Goal: Navigation & Orientation: Find specific page/section

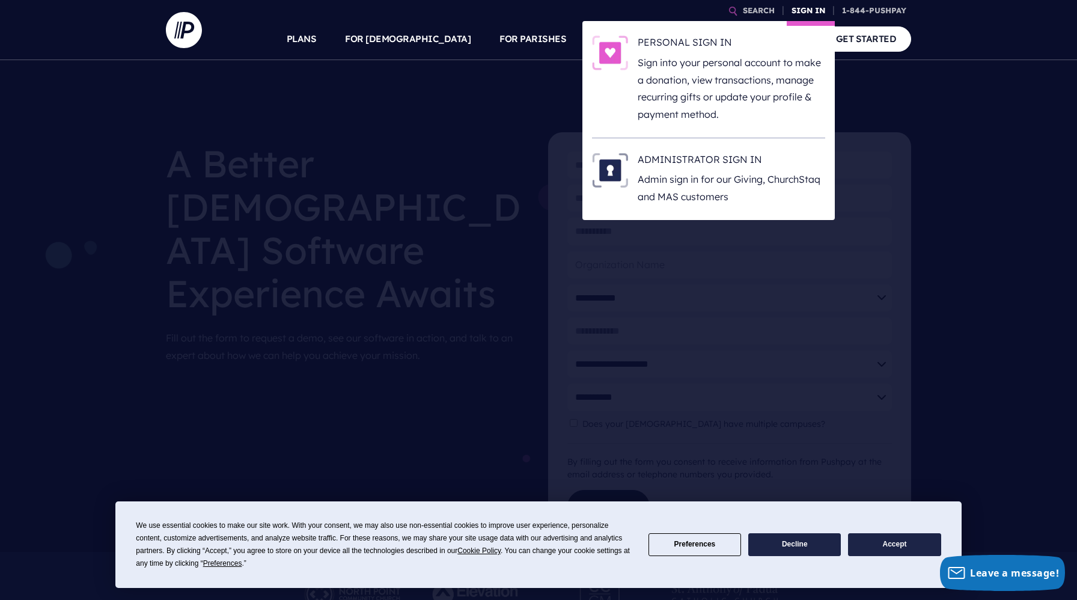
click at [801, 7] on link "SIGN IN" at bounding box center [807, 10] width 43 height 21
click at [803, 12] on link "SIGN IN" at bounding box center [807, 10] width 43 height 21
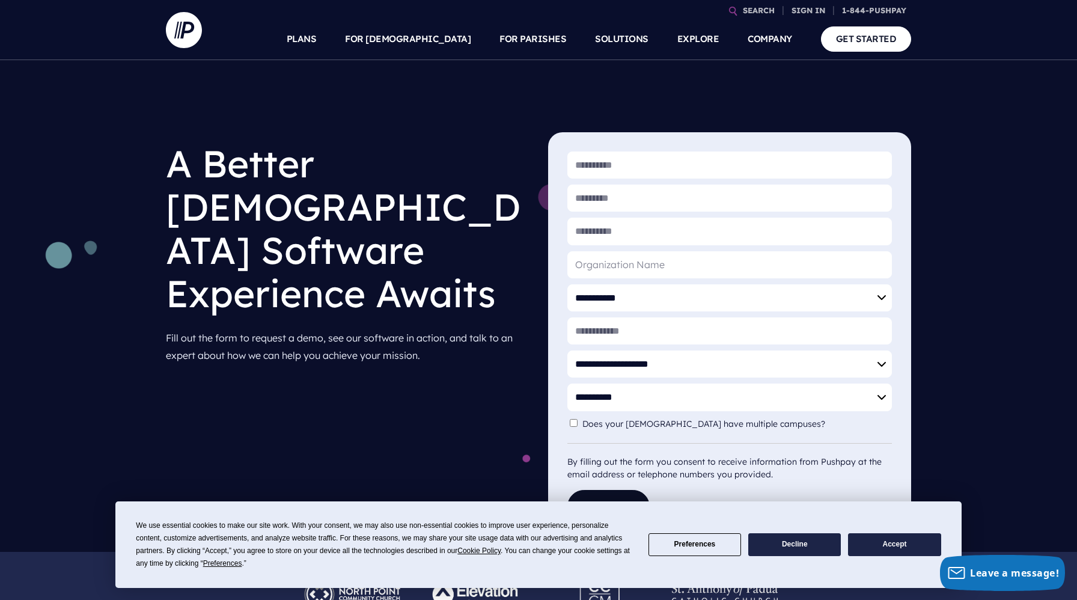
click at [515, 117] on div "**********" at bounding box center [538, 305] width 1077 height 491
click at [133, 267] on div "**********" at bounding box center [538, 305] width 1077 height 491
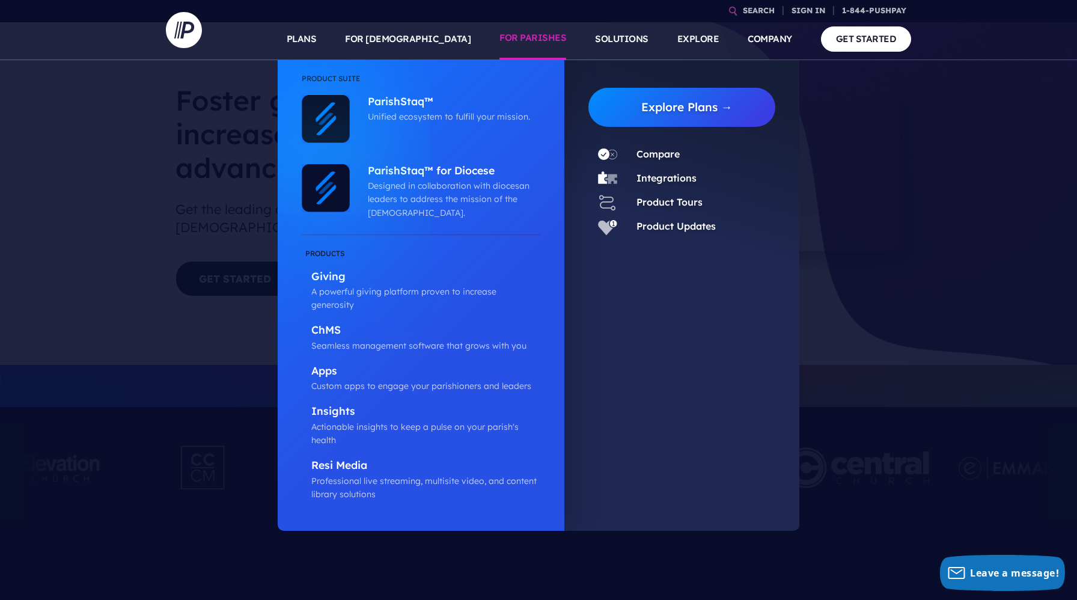
scroll to position [50, 0]
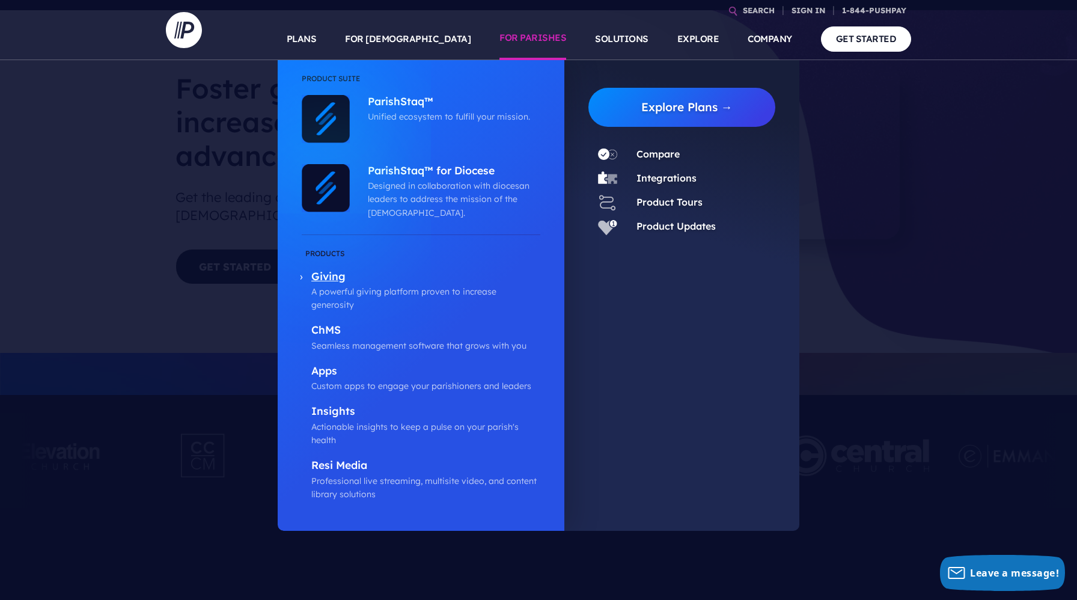
click at [323, 272] on p "Giving" at bounding box center [425, 277] width 229 height 15
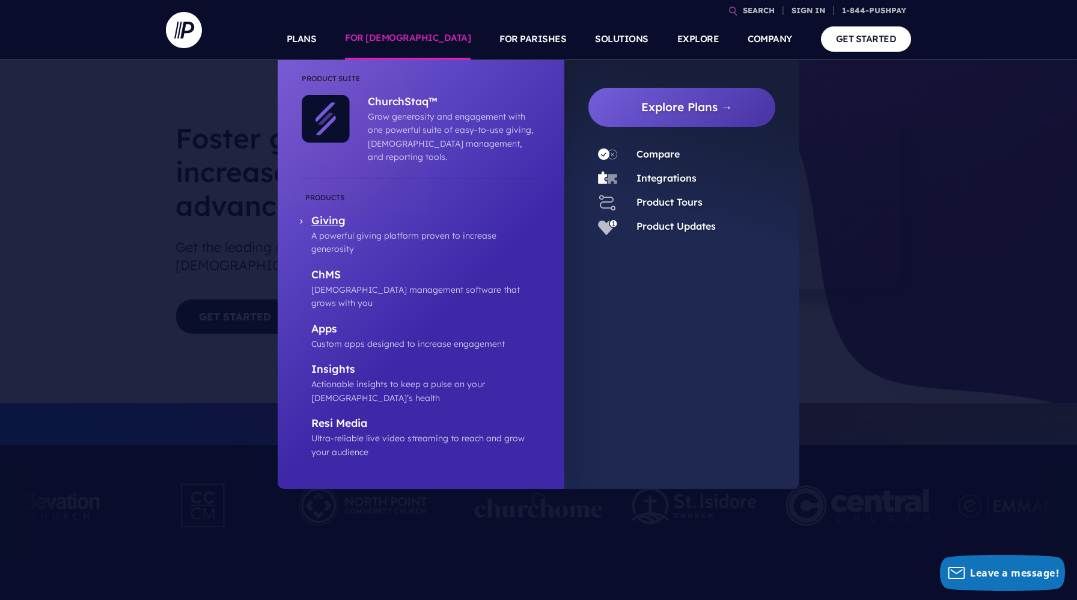
click at [351, 214] on p "Giving" at bounding box center [425, 221] width 229 height 15
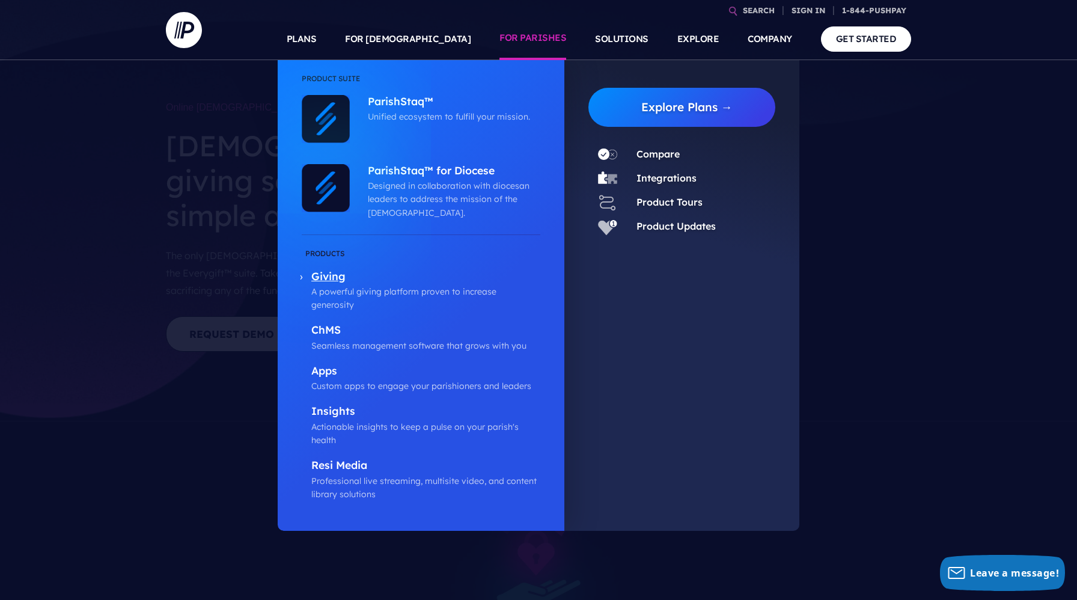
click at [321, 277] on p "Giving" at bounding box center [425, 277] width 229 height 15
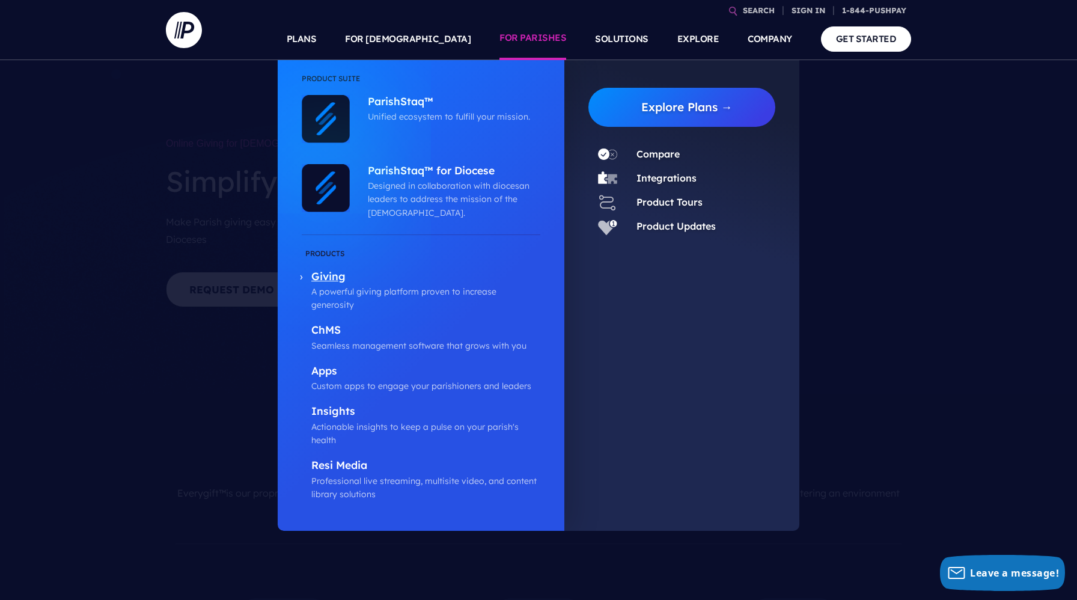
click at [346, 277] on p "Giving" at bounding box center [425, 277] width 229 height 15
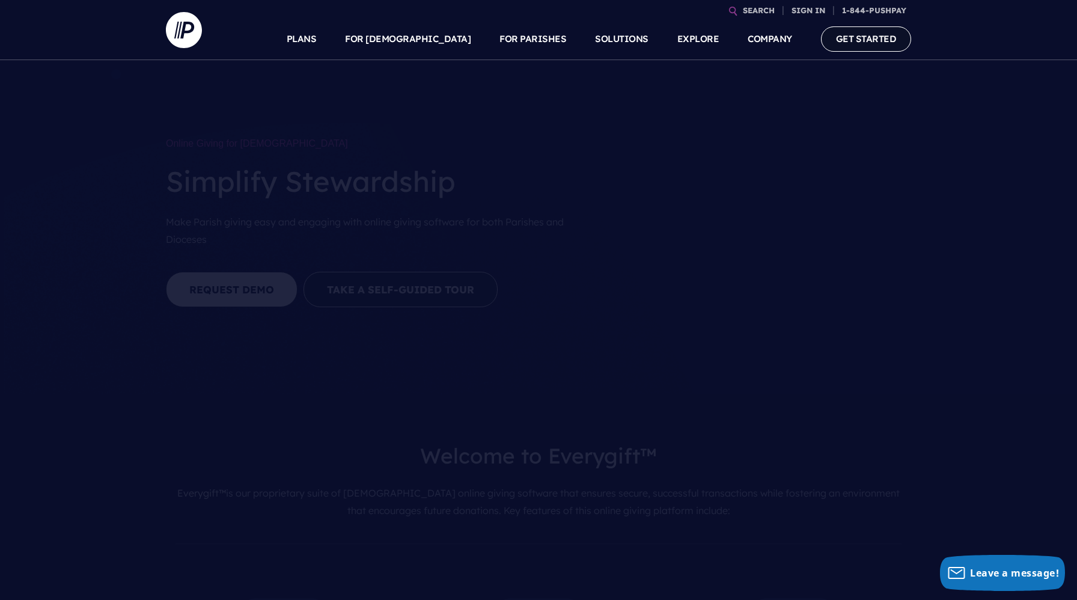
click at [867, 42] on link "GET STARTED" at bounding box center [866, 38] width 91 height 25
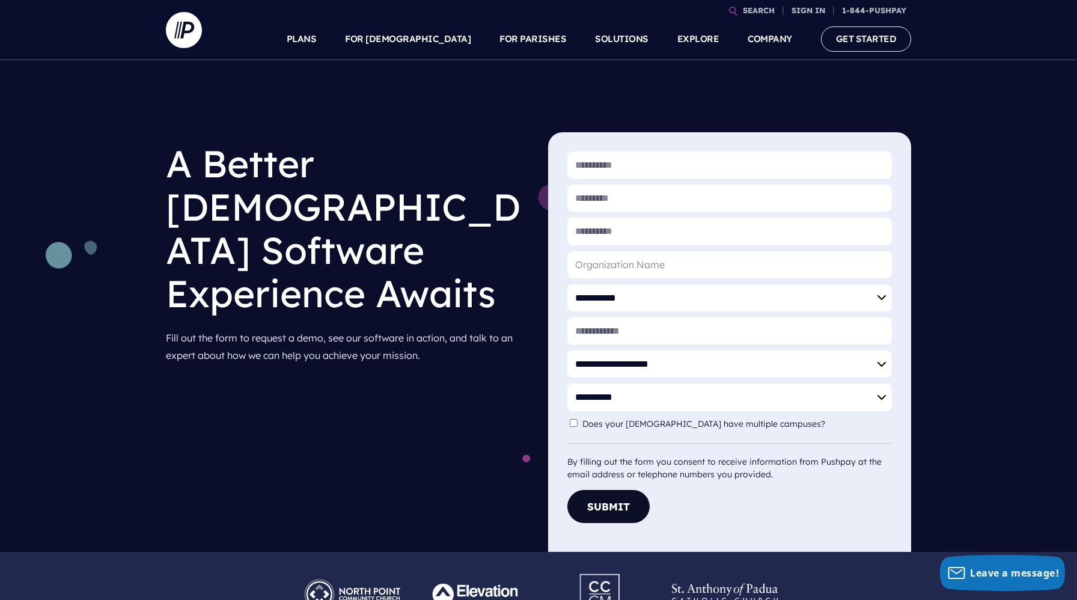
click at [529, 169] on div "A Better Church Software Experience Awaits Fill out the form to request a demo,…" at bounding box center [347, 274] width 382 height 285
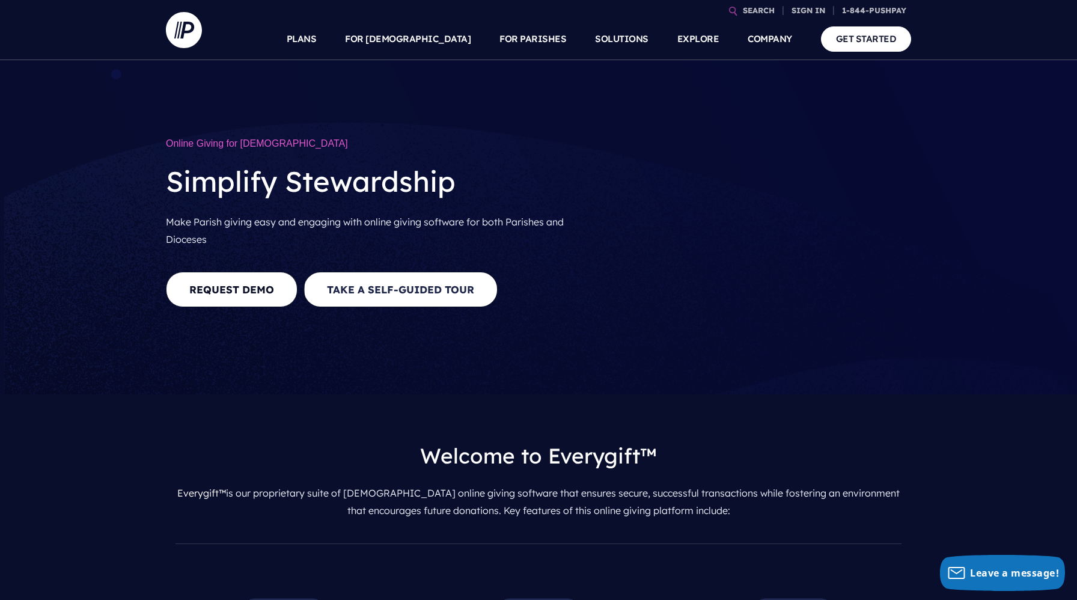
click at [363, 307] on button "Take a Self-guided Tour" at bounding box center [400, 289] width 194 height 35
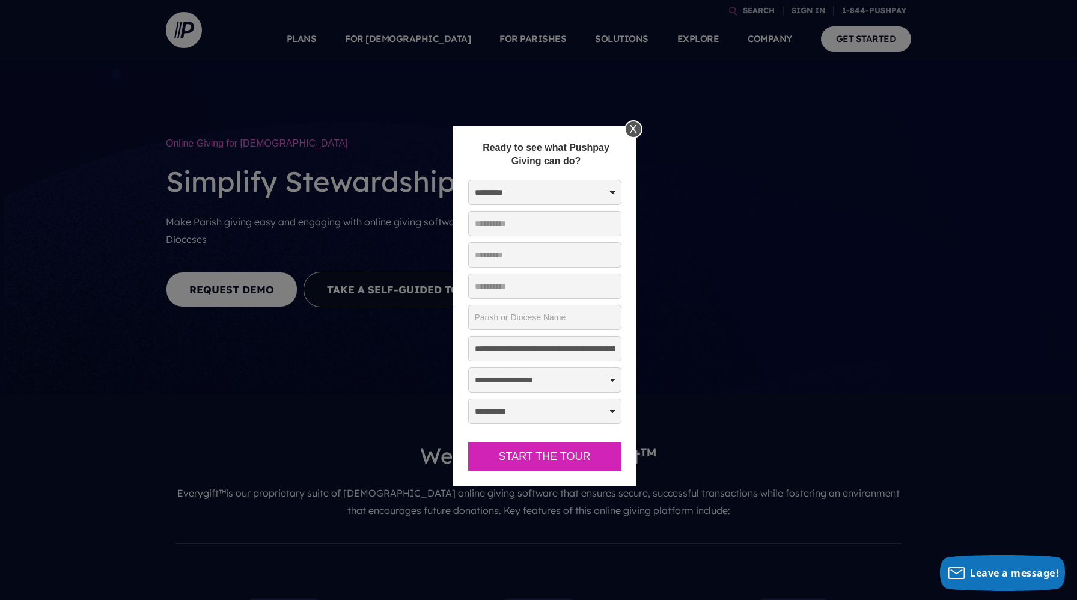
click at [635, 128] on div "X" at bounding box center [633, 129] width 18 height 18
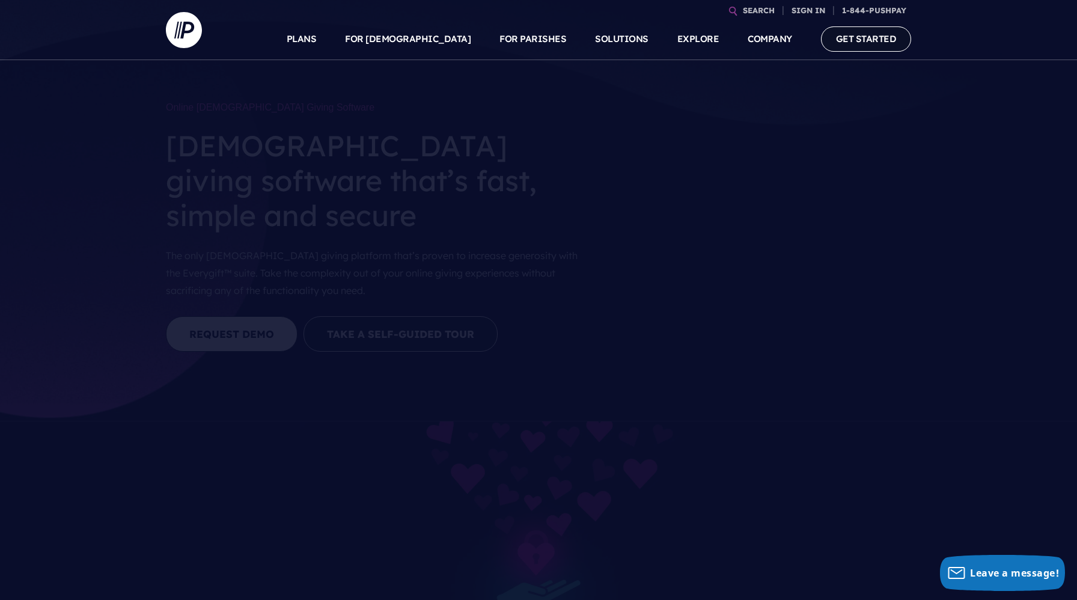
click at [856, 39] on link "GET STARTED" at bounding box center [866, 38] width 91 height 25
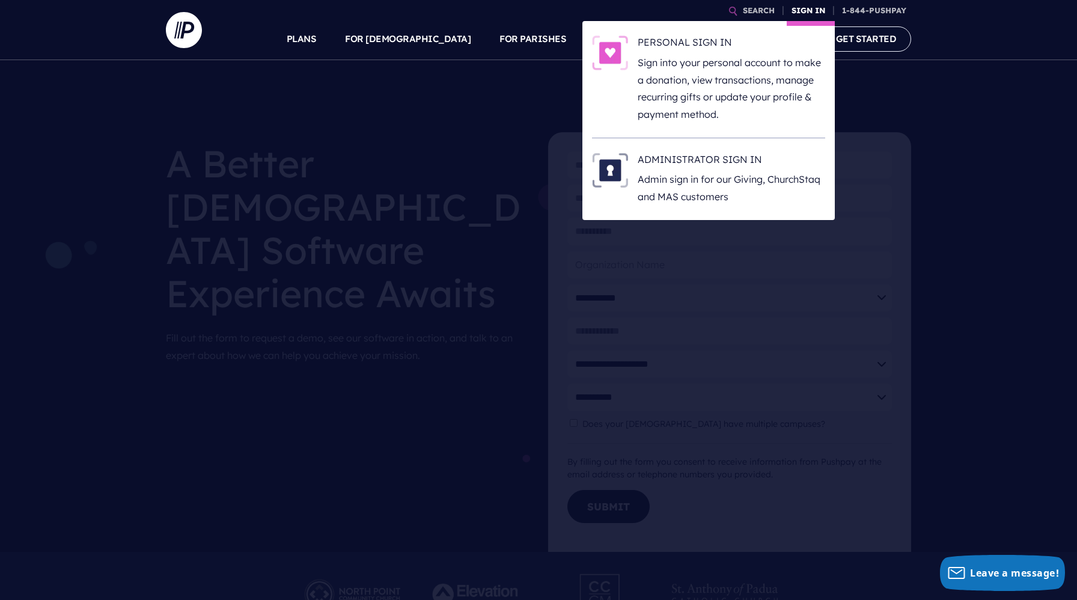
click at [798, 10] on link "SIGN IN" at bounding box center [807, 10] width 43 height 21
click at [675, 158] on h6 "ADMINISTRATOR SIGN IN" at bounding box center [730, 162] width 187 height 18
